Goal: Task Accomplishment & Management: Complete application form

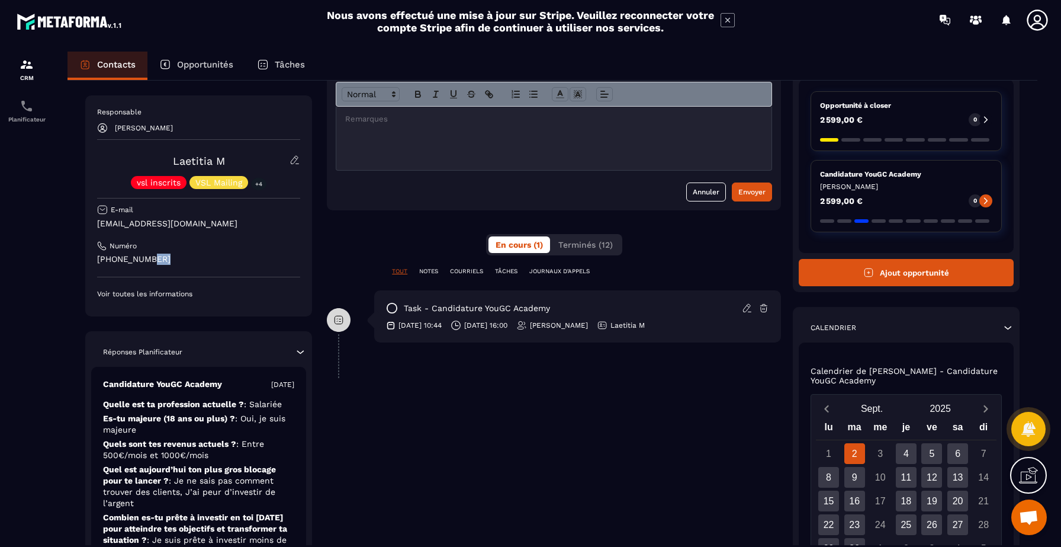
drag, startPoint x: 173, startPoint y: 261, endPoint x: 146, endPoint y: 262, distance: 26.7
click at [146, 262] on p "[PHONE_NUMBER]" at bounding box center [198, 258] width 203 height 11
click at [203, 256] on p "[PHONE_NUMBER]" at bounding box center [198, 258] width 203 height 11
click at [203, 262] on p "[PHONE_NUMBER]" at bounding box center [198, 258] width 203 height 11
click at [364, 388] on div "**********" at bounding box center [554, 354] width 454 height 621
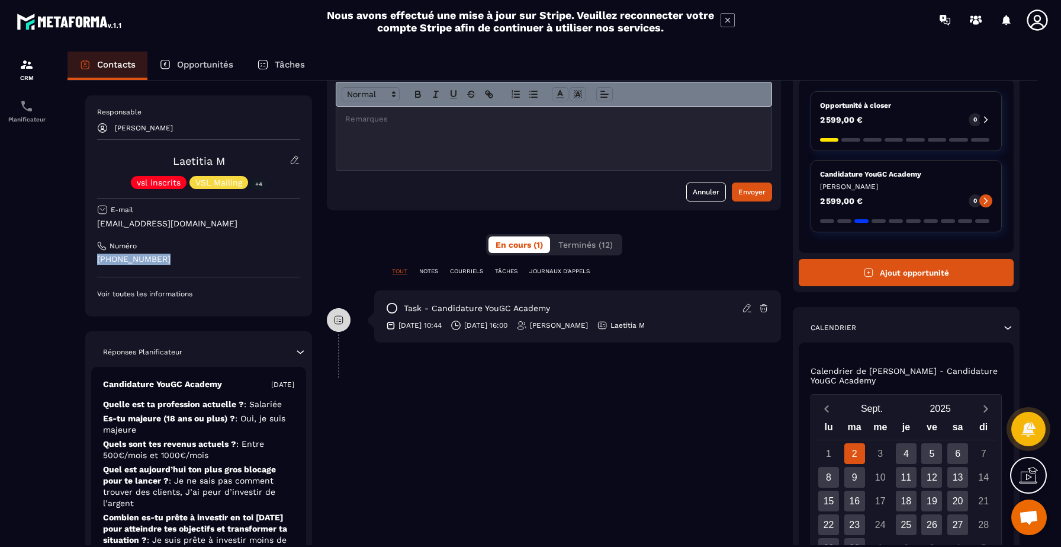
drag, startPoint x: 152, startPoint y: 259, endPoint x: 92, endPoint y: 262, distance: 59.3
click at [92, 262] on div "Responsable Joey Sautron Laetitia M vsl inscrits VSL Mailing +4 E-mail laetitia…" at bounding box center [198, 205] width 227 height 221
copy p "[PHONE_NUMBER]"
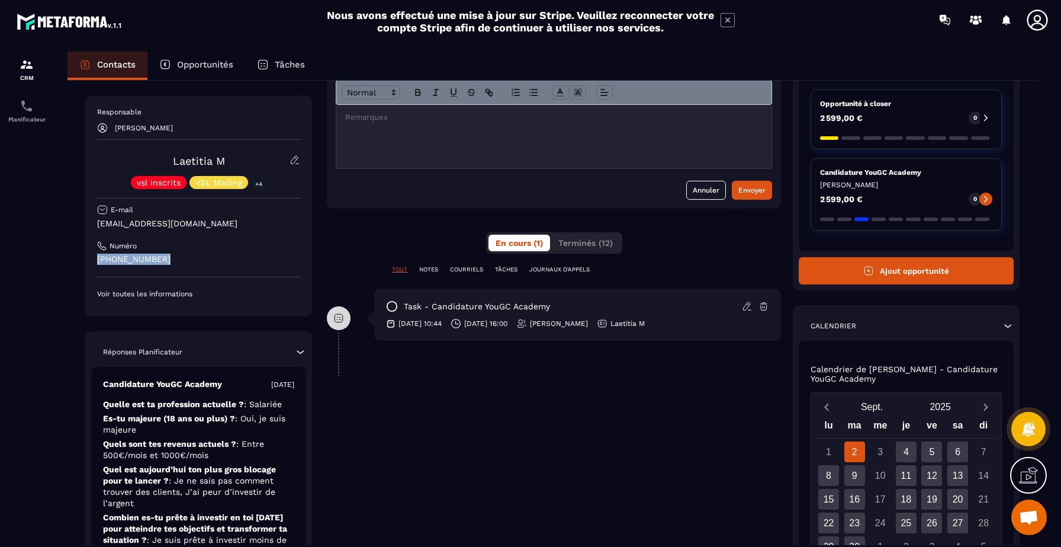
scroll to position [95, 0]
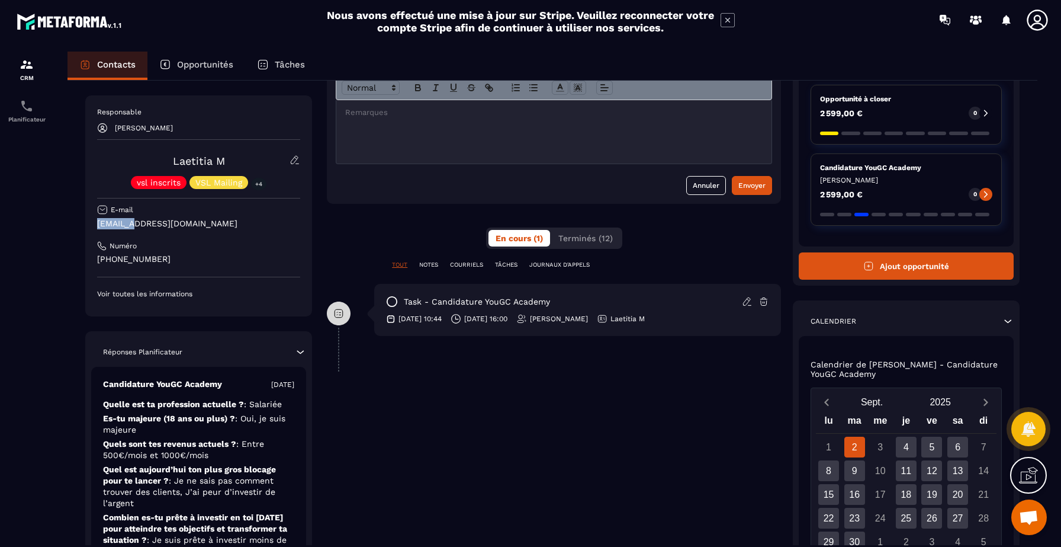
drag, startPoint x: 125, startPoint y: 226, endPoint x: 93, endPoint y: 219, distance: 32.8
click at [93, 219] on div "Responsable Joey Sautron Laetitia M vsl inscrits VSL Mailing +4 E-mail laetitia…" at bounding box center [198, 205] width 227 height 221
copy p "laetitia"
click at [149, 227] on p "[EMAIL_ADDRESS][DOMAIN_NAME]" at bounding box center [198, 223] width 203 height 11
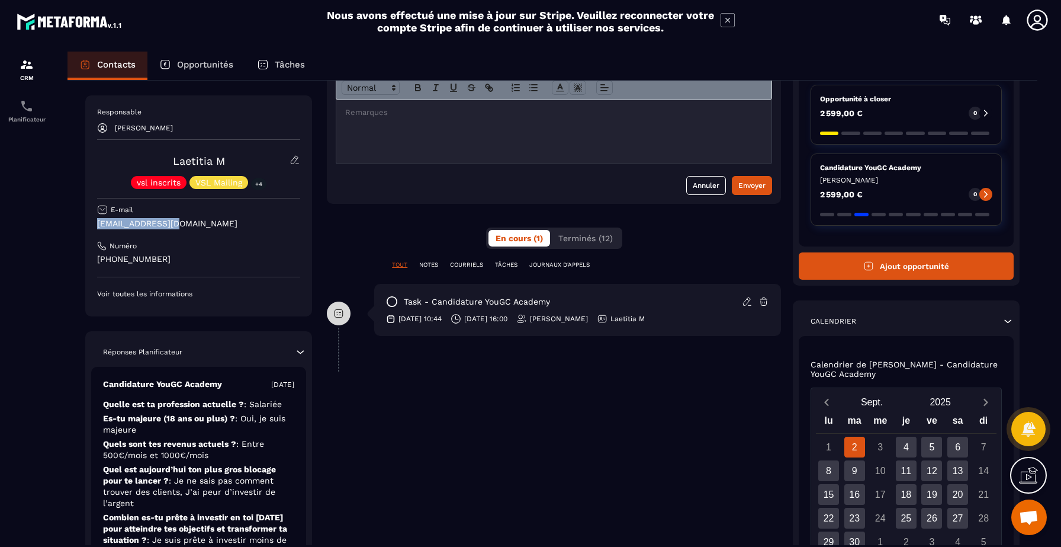
click at [134, 226] on p "[EMAIL_ADDRESS][DOMAIN_NAME]" at bounding box center [198, 223] width 203 height 11
click at [139, 223] on p "[EMAIL_ADDRESS][DOMAIN_NAME]" at bounding box center [198, 223] width 203 height 11
click at [131, 224] on p "[EMAIL_ADDRESS][DOMAIN_NAME]" at bounding box center [198, 223] width 203 height 11
drag, startPoint x: 126, startPoint y: 223, endPoint x: 154, endPoint y: 221, distance: 27.9
click at [154, 221] on p "[EMAIL_ADDRESS][DOMAIN_NAME]" at bounding box center [198, 223] width 203 height 11
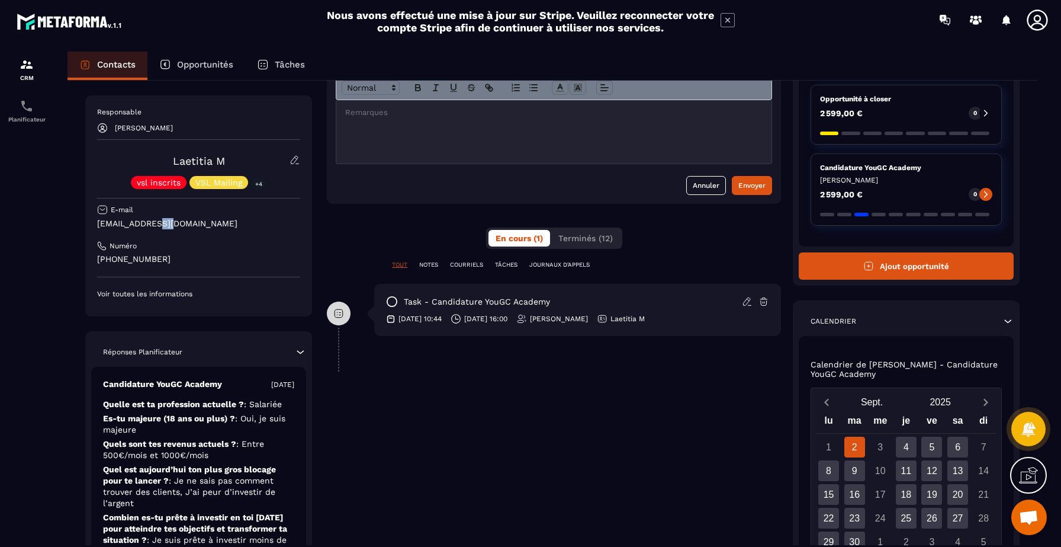
drag, startPoint x: 156, startPoint y: 224, endPoint x: 147, endPoint y: 222, distance: 9.6
click at [147, 222] on p "[EMAIL_ADDRESS][DOMAIN_NAME]" at bounding box center [198, 223] width 203 height 11
click at [153, 223] on p "[EMAIL_ADDRESS][DOMAIN_NAME]" at bounding box center [198, 223] width 203 height 11
drag, startPoint x: 153, startPoint y: 223, endPoint x: 130, endPoint y: 223, distance: 22.5
click at [130, 223] on p "[EMAIL_ADDRESS][DOMAIN_NAME]" at bounding box center [198, 223] width 203 height 11
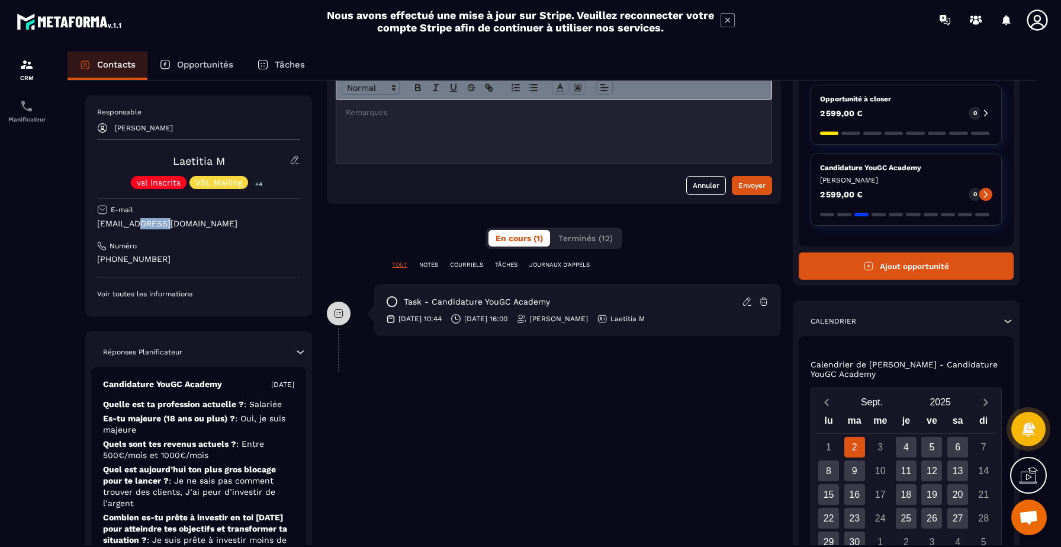
copy p "moritz"
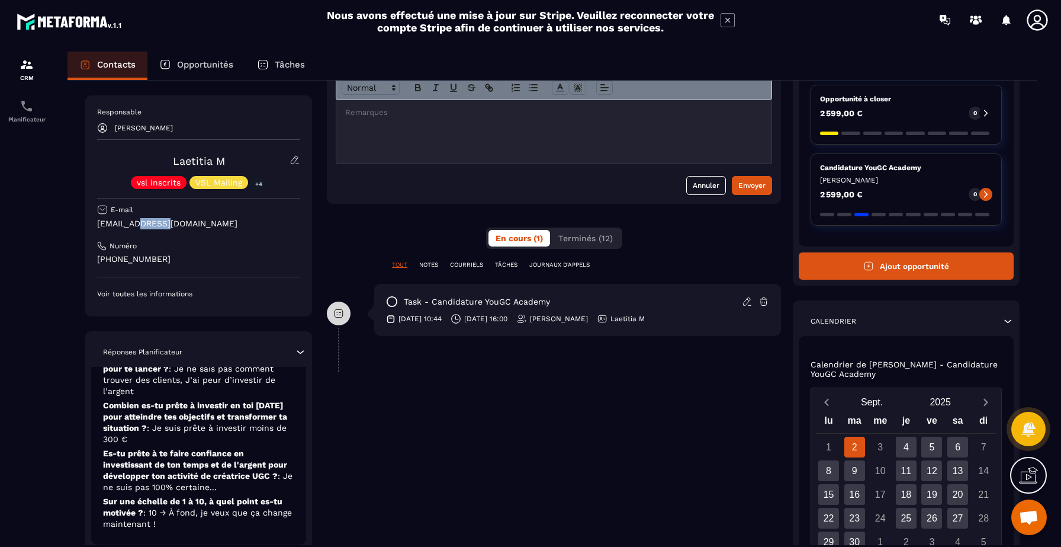
scroll to position [112, 0]
drag, startPoint x: 232, startPoint y: 224, endPoint x: 85, endPoint y: 220, distance: 146.3
click at [85, 220] on div "Responsable Joey Sautron Laetitia M vsl inscrits VSL Mailing +4 E-mail laetitia…" at bounding box center [198, 205] width 227 height 221
copy p "[EMAIL_ADDRESS][DOMAIN_NAME]"
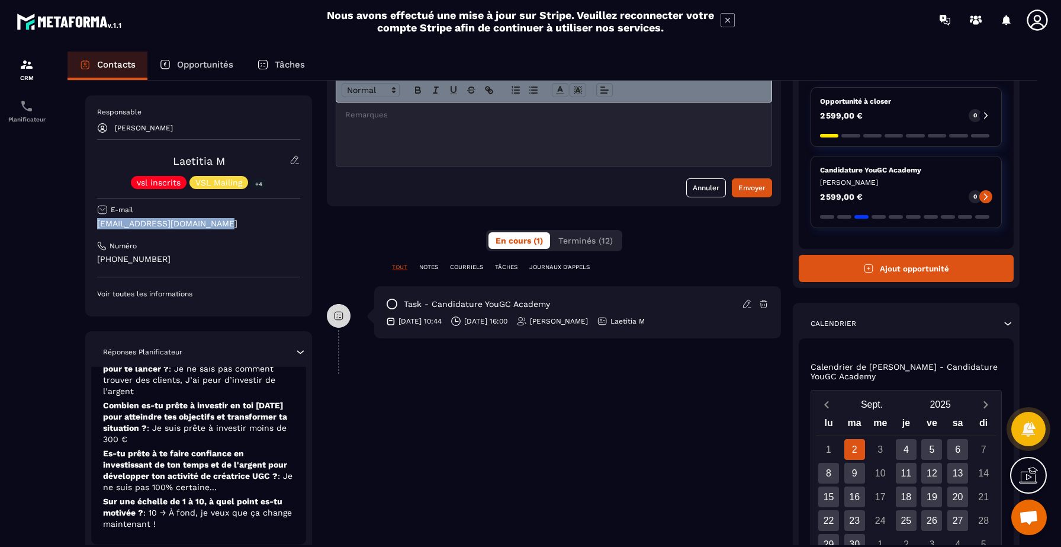
scroll to position [101, 0]
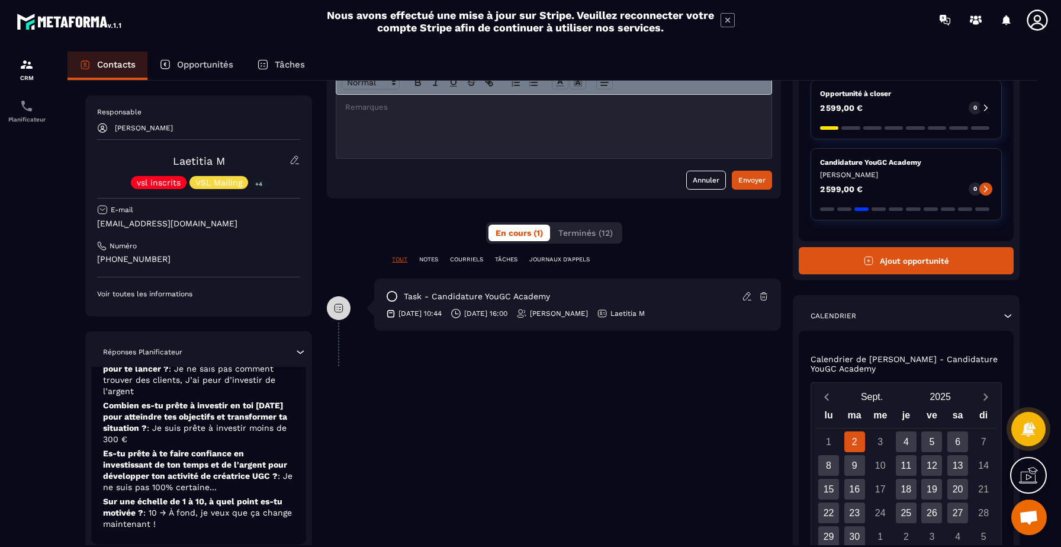
click at [764, 296] on icon at bounding box center [764, 296] width 11 height 11
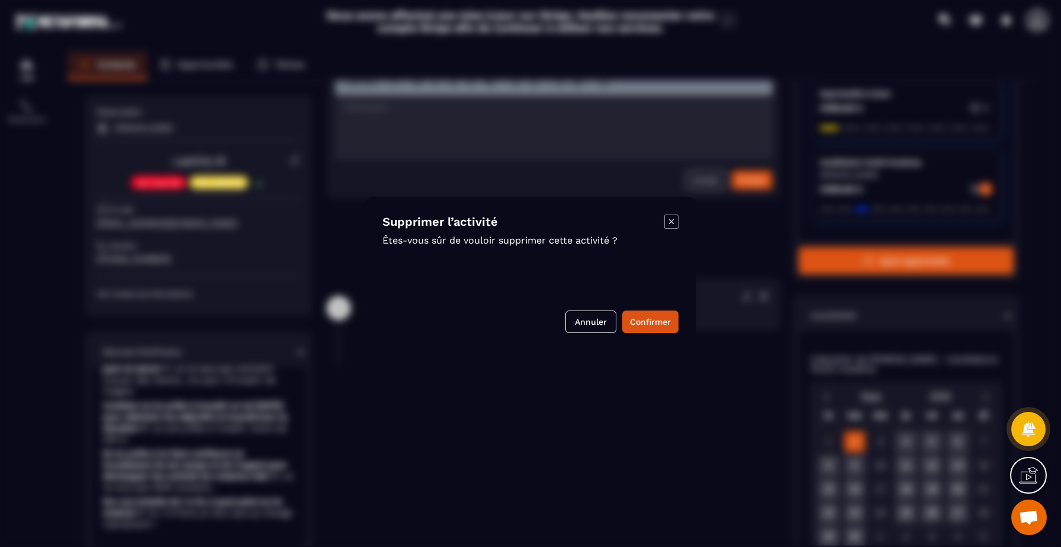
scroll to position [0, 1]
click at [650, 320] on button "Confirmer" at bounding box center [650, 321] width 56 height 23
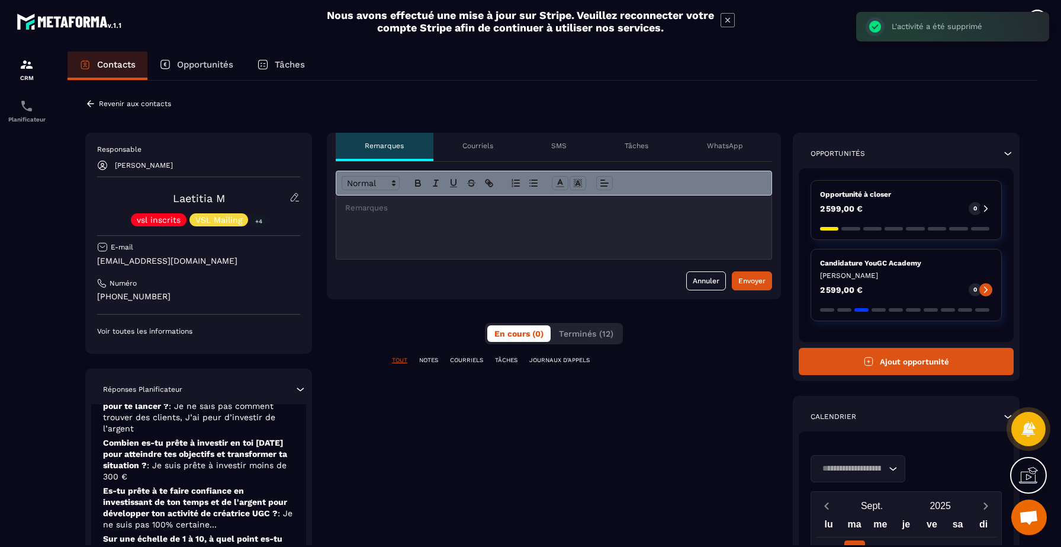
scroll to position [0, 0]
click at [641, 153] on div "Tâches" at bounding box center [637, 147] width 82 height 28
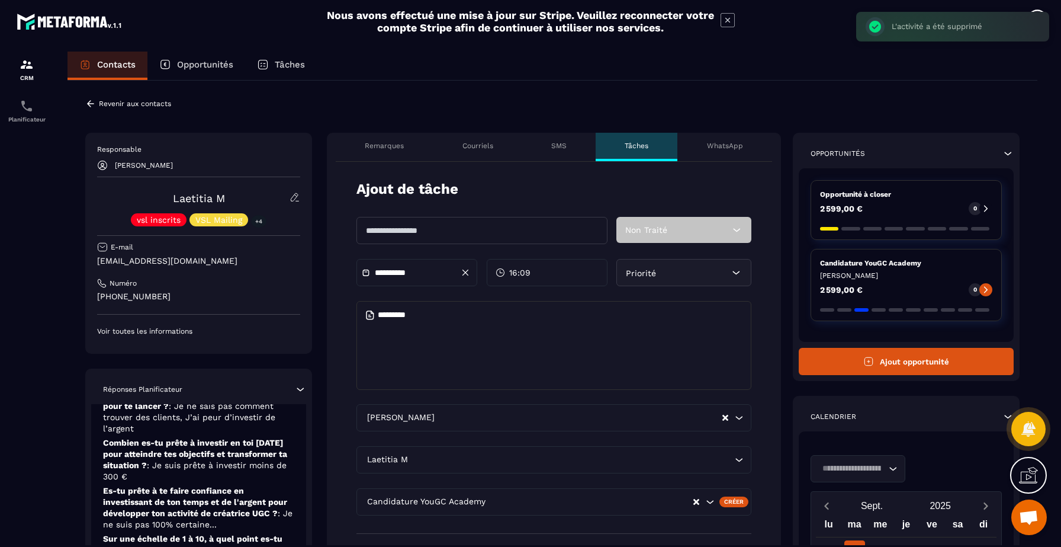
click at [455, 234] on input "text" at bounding box center [481, 230] width 250 height 27
type input "*******"
click at [411, 282] on div "**********" at bounding box center [416, 272] width 121 height 27
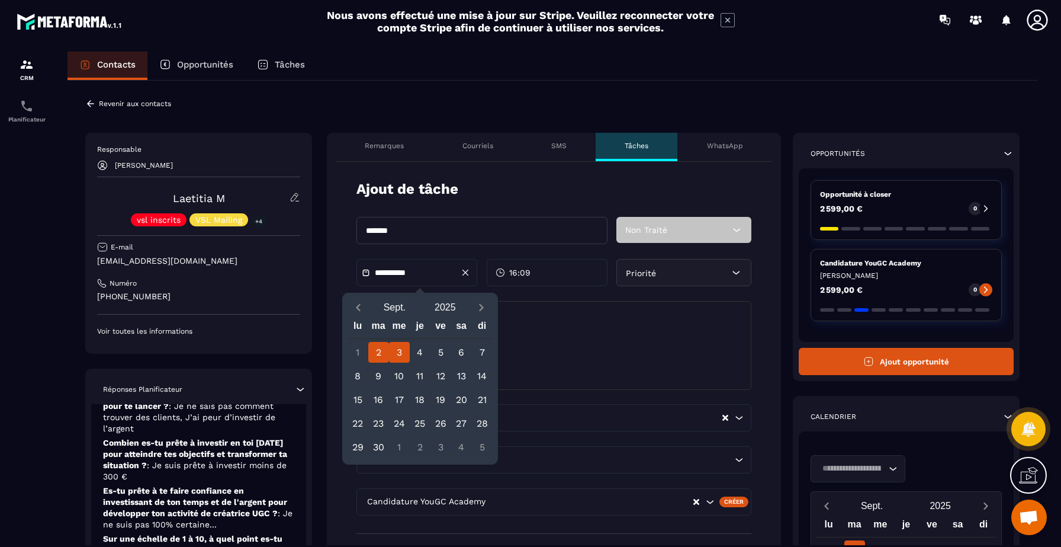
click at [399, 348] on div "3" at bounding box center [399, 352] width 21 height 21
type input "**********"
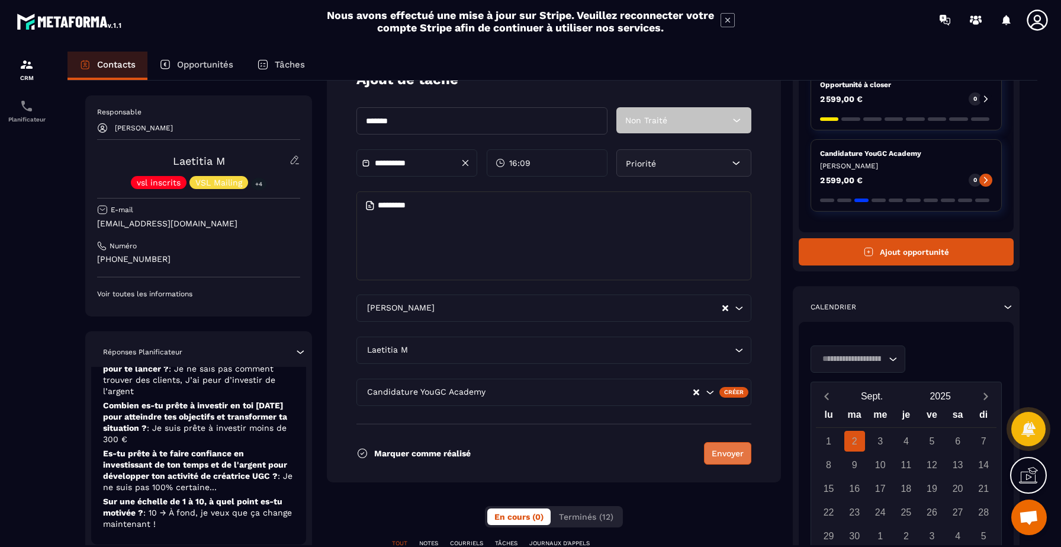
click at [716, 447] on button "Envoyer" at bounding box center [727, 453] width 47 height 23
type input "**********"
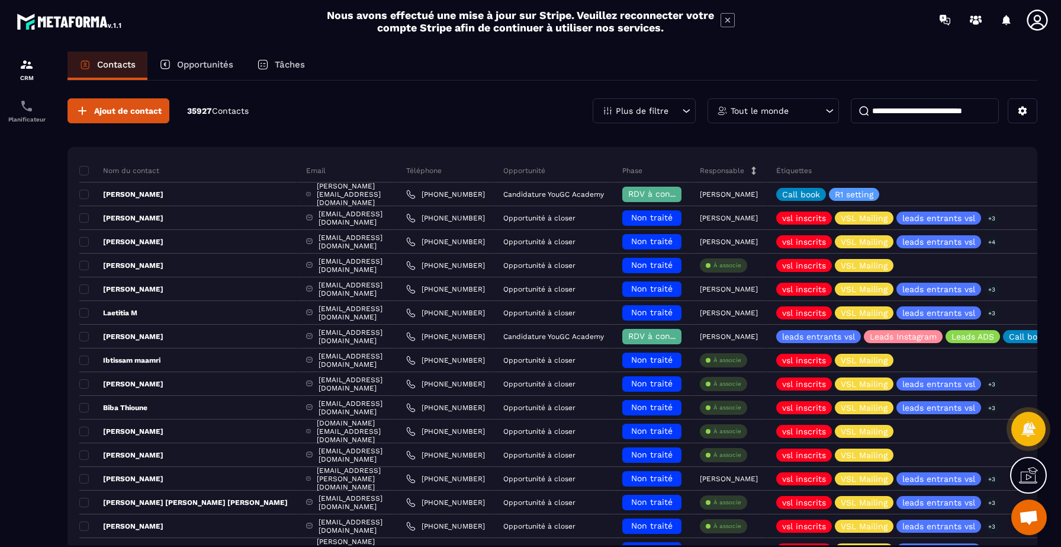
scroll to position [0, 66]
